Goal: Check status: Check status

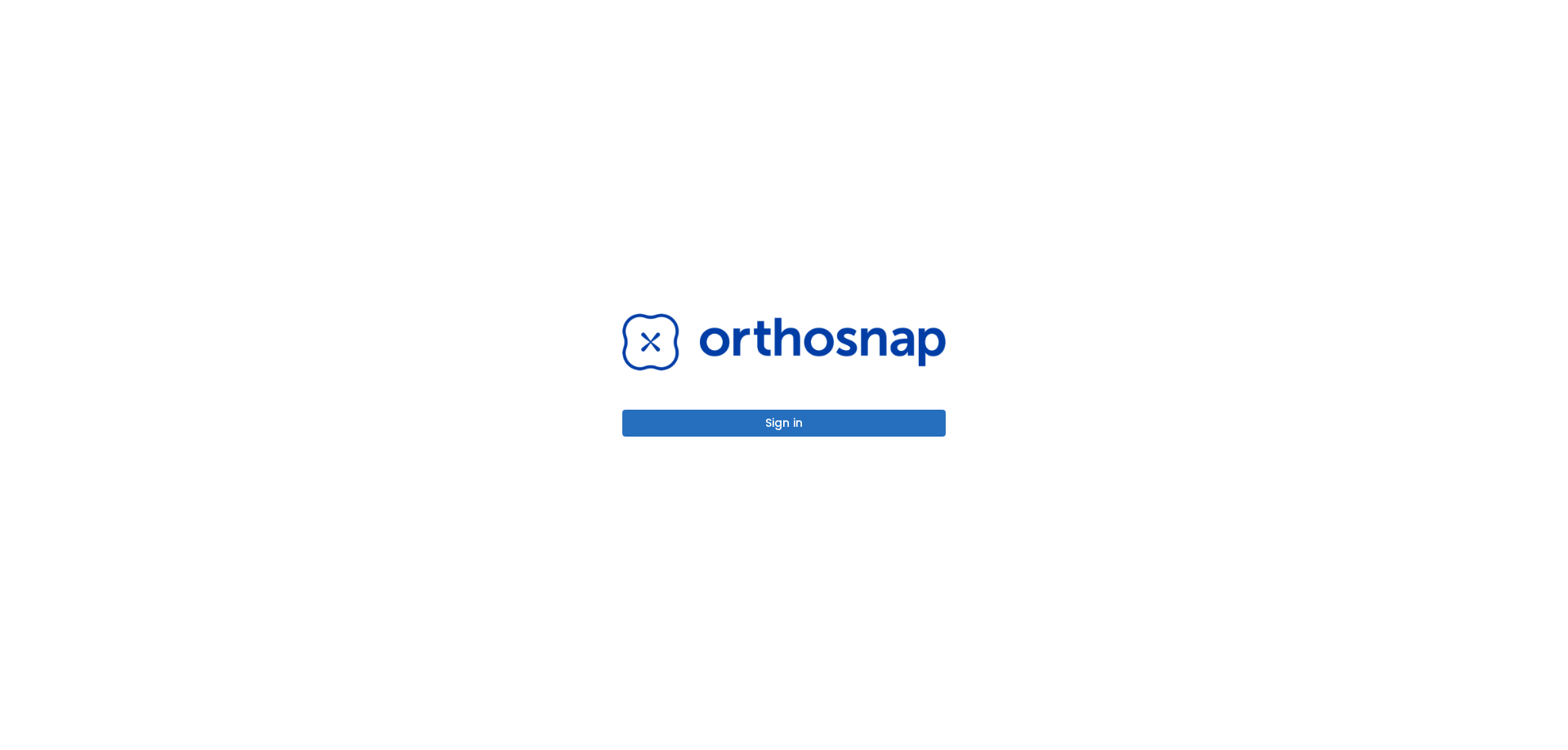
click at [772, 425] on button "Sign in" at bounding box center [784, 423] width 324 height 27
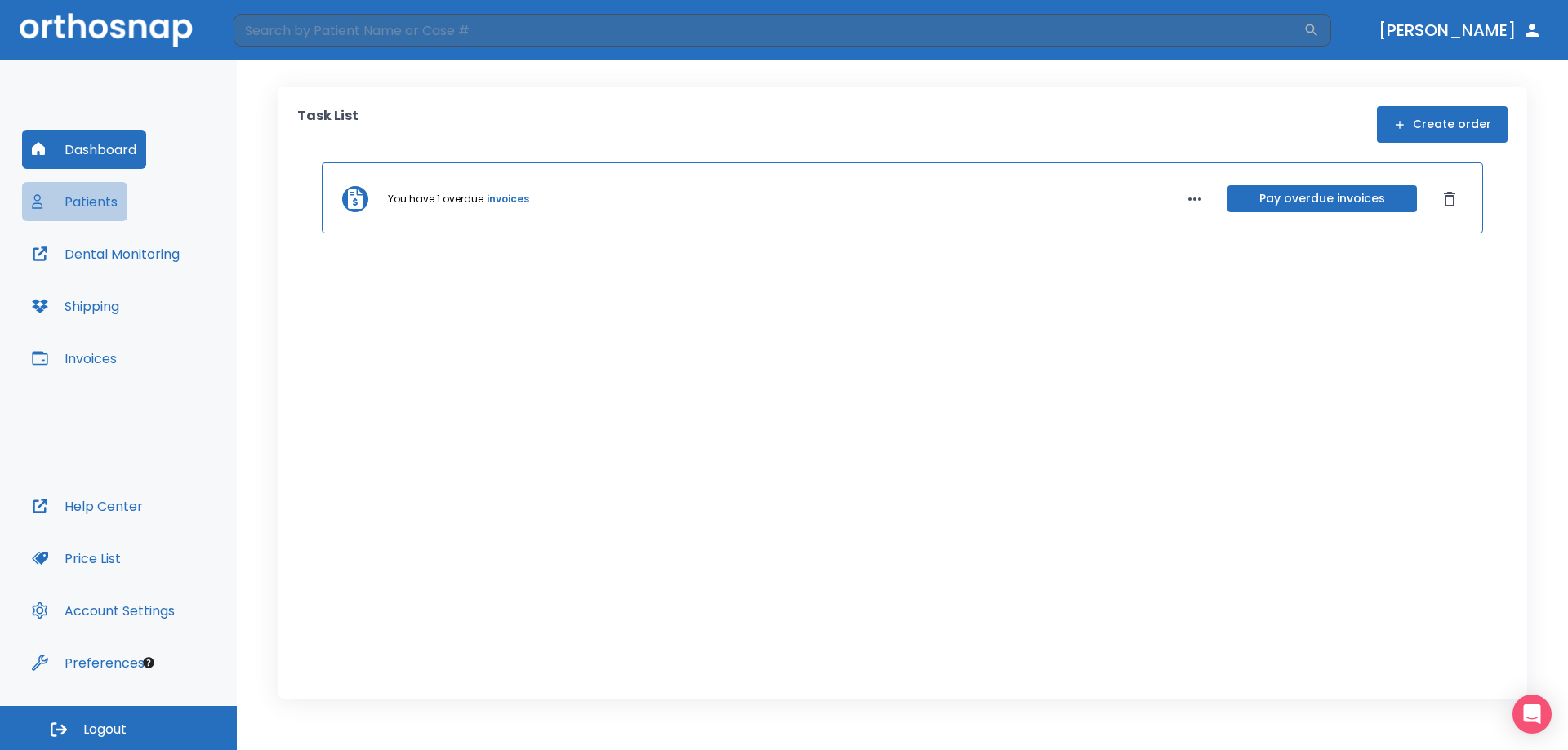
click at [60, 204] on button "Patients" at bounding box center [75, 202] width 105 height 39
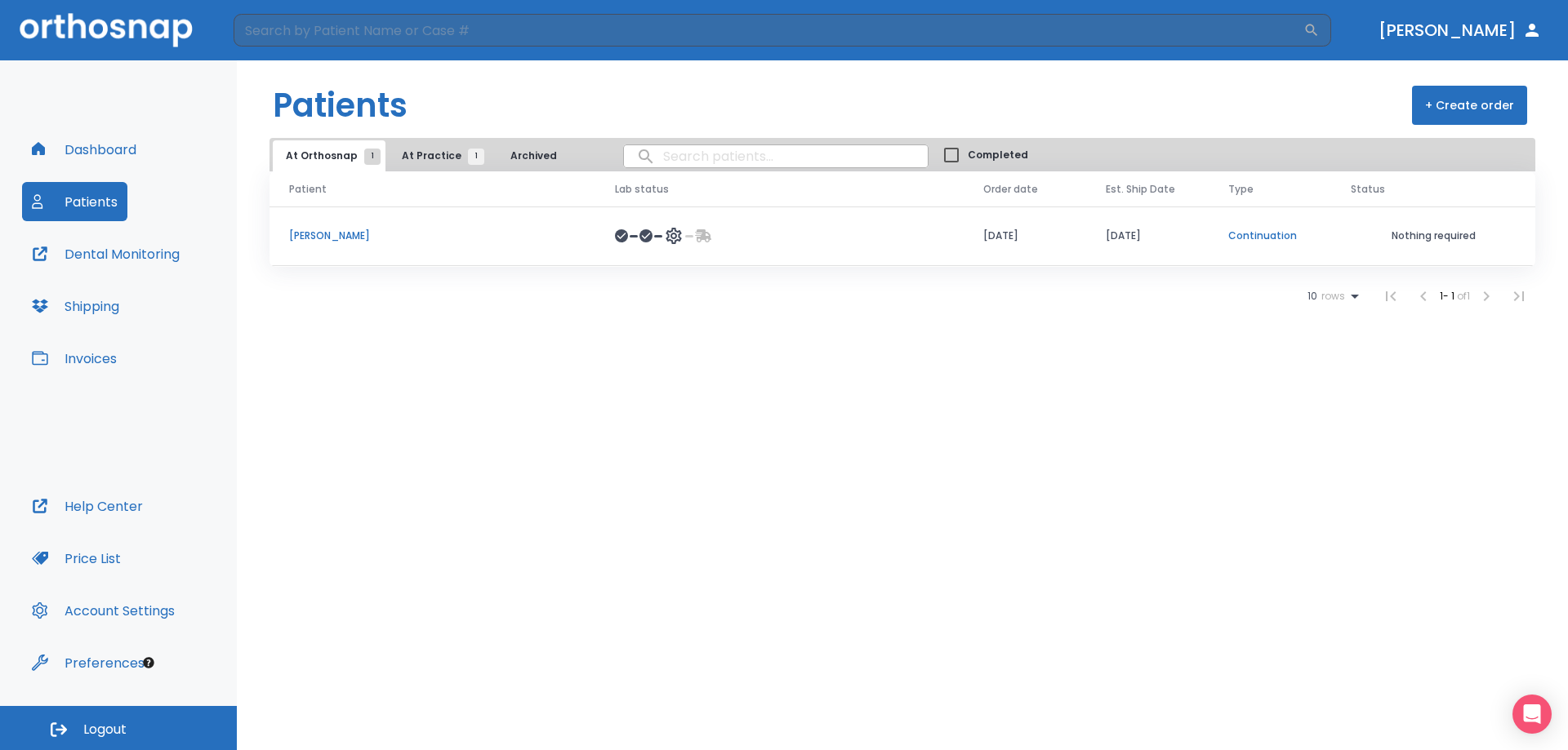
click at [350, 228] on td "Susanna Villarino" at bounding box center [432, 236] width 326 height 60
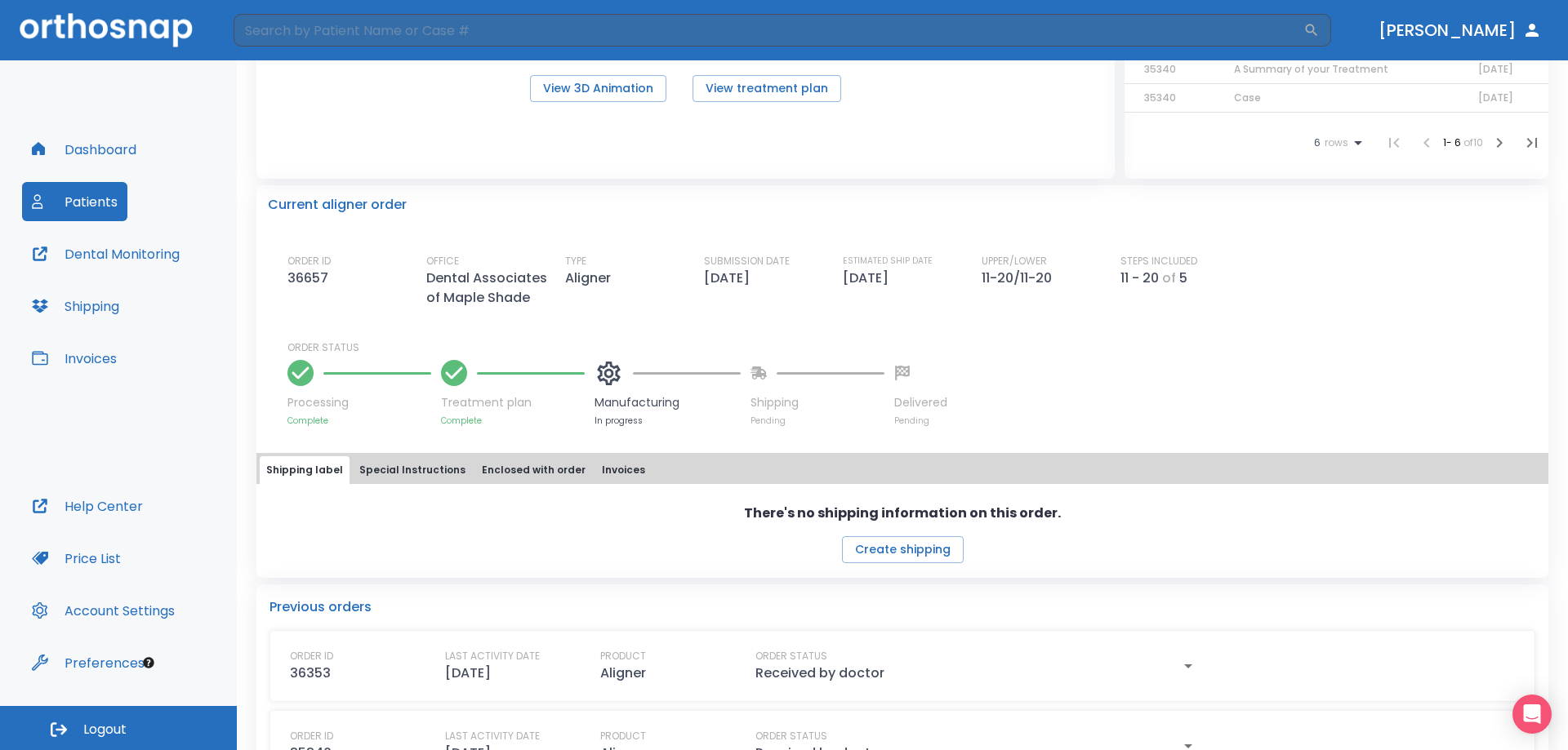
scroll to position [356, 0]
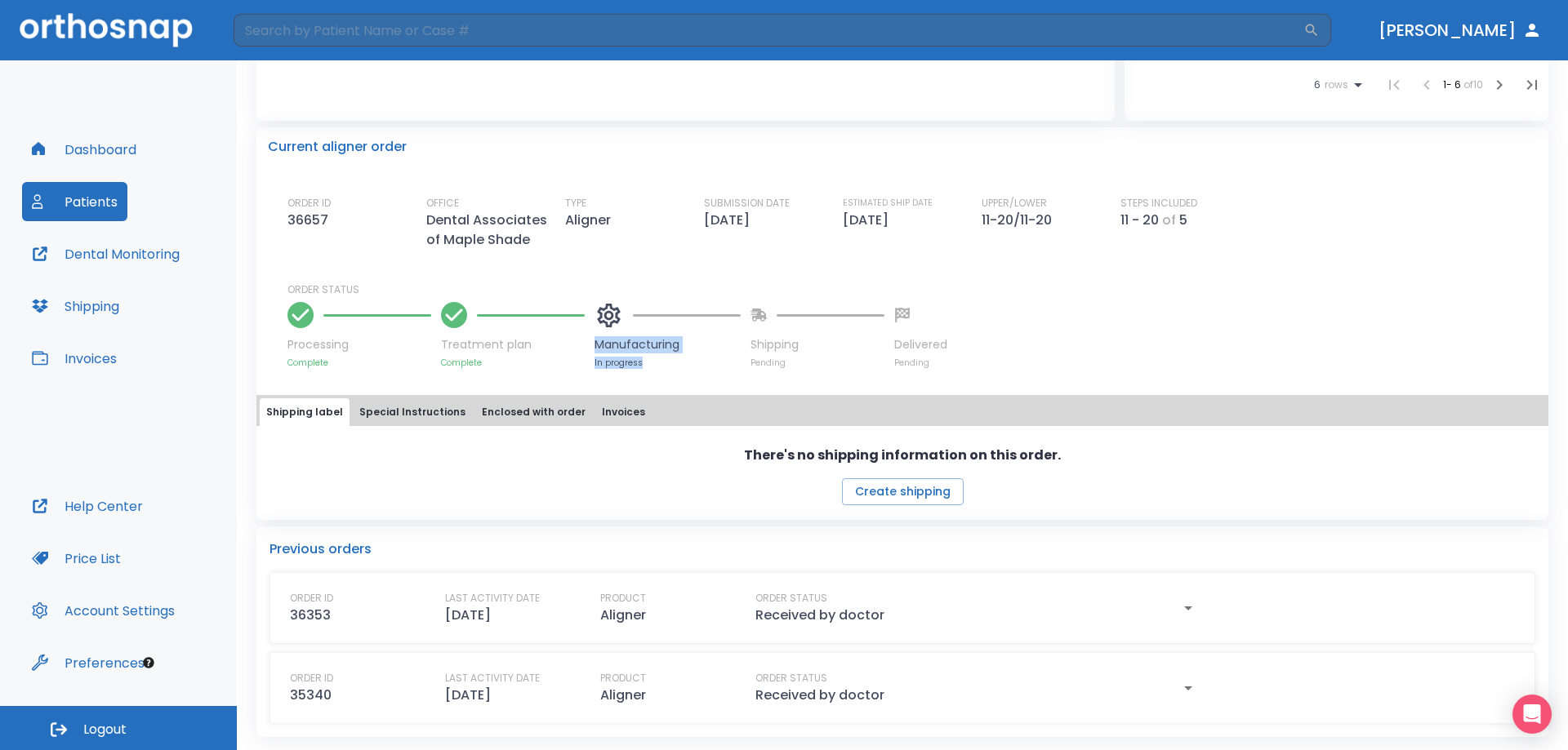
drag, startPoint x: 662, startPoint y: 361, endPoint x: 591, endPoint y: 325, distance: 79.6
click at [591, 325] on div "Processing Complete Treatment plan Complete Manufacturing In progress Shipping …" at bounding box center [912, 333] width 1250 height 71
click at [663, 375] on div "Current aligner order ORDER ID 36657 OFFICE Dental Associates of Maple Shade TY…" at bounding box center [902, 324] width 1292 height 393
